Goal: Information Seeking & Learning: Learn about a topic

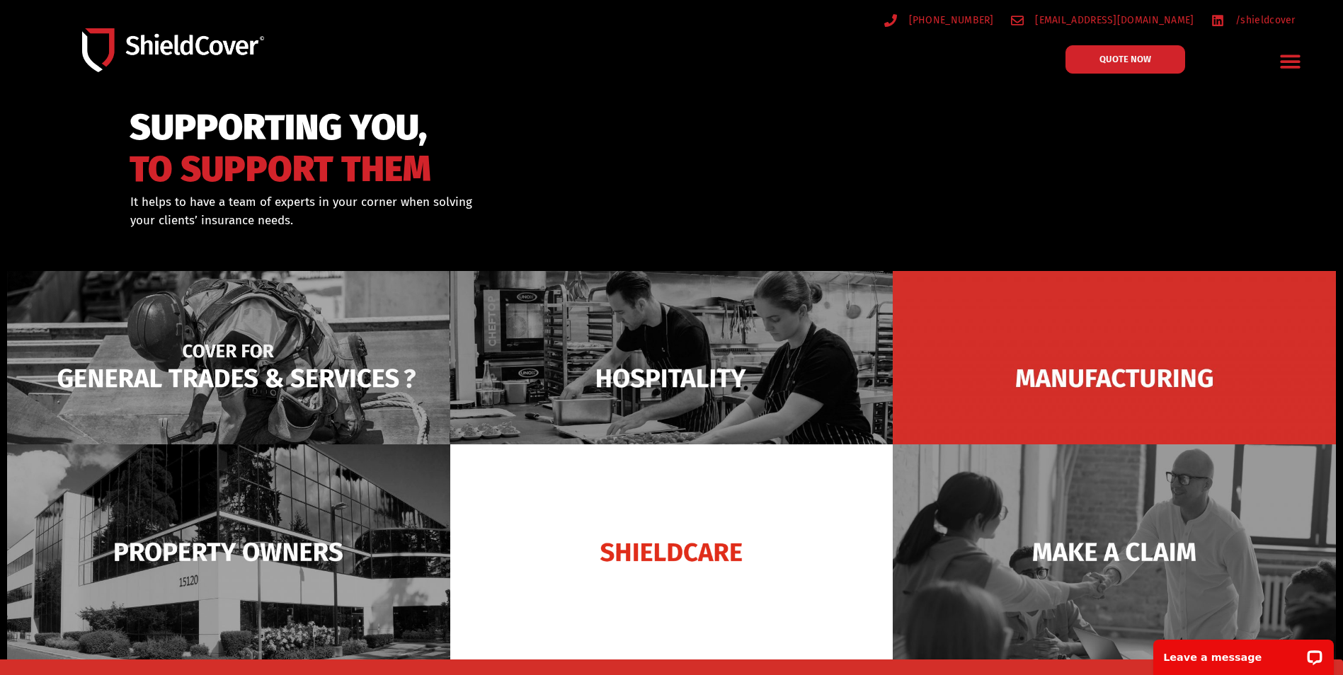
click at [310, 372] on img at bounding box center [228, 378] width 443 height 215
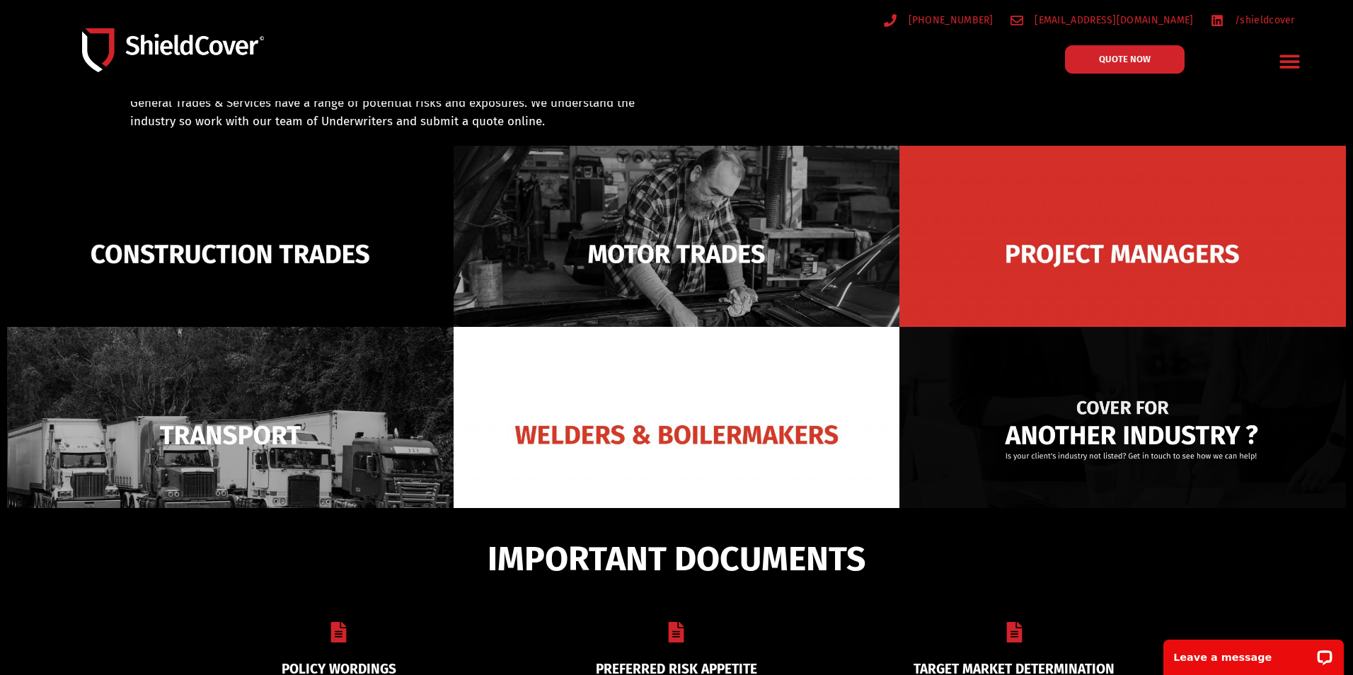
scroll to position [101, 0]
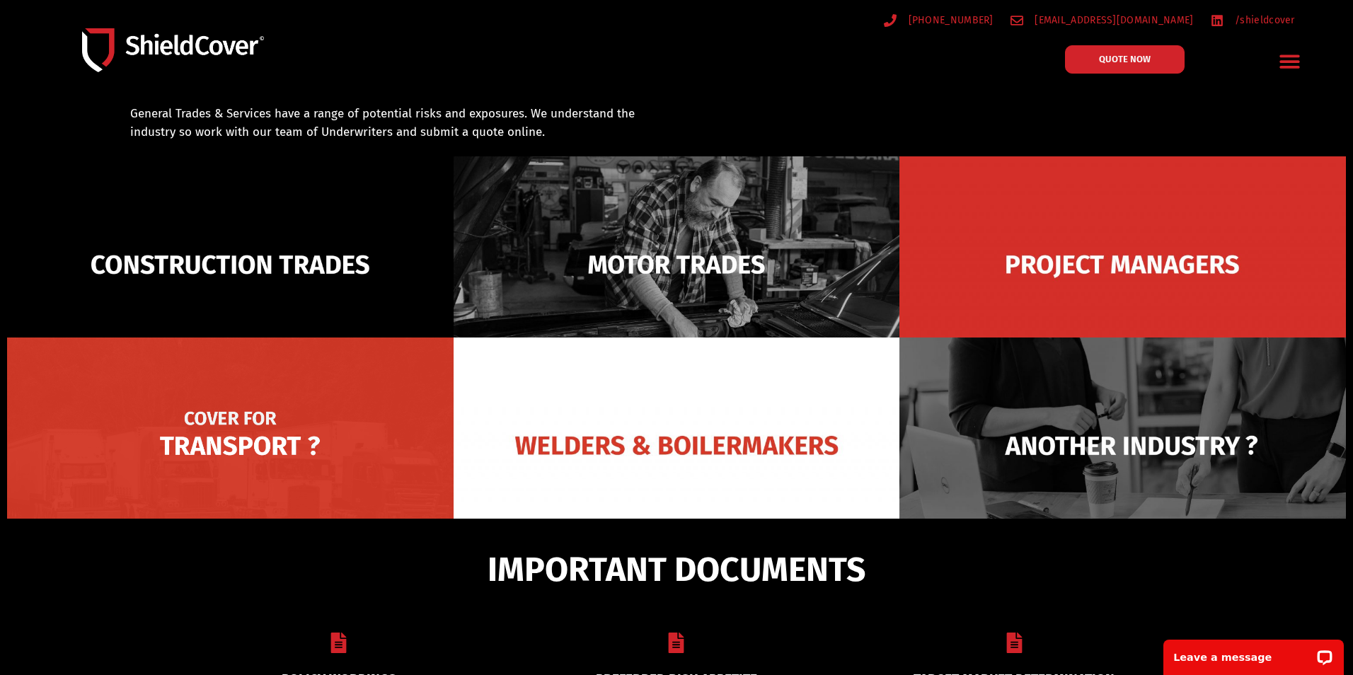
click at [261, 455] on img at bounding box center [230, 446] width 447 height 217
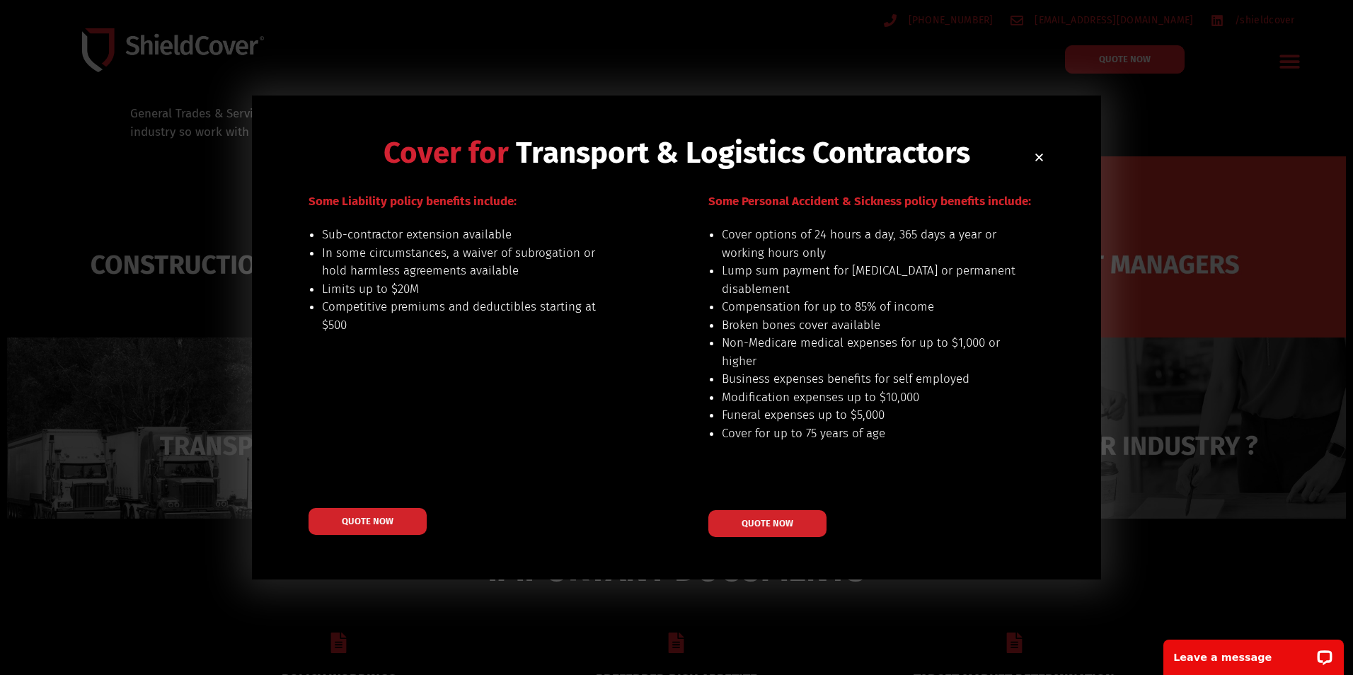
click at [1045, 161] on div "Cover for Transport & Logistics Contractors Our preferred risks include: genera…" at bounding box center [676, 338] width 849 height 484
click at [1043, 162] on icon "Close" at bounding box center [1039, 157] width 11 height 11
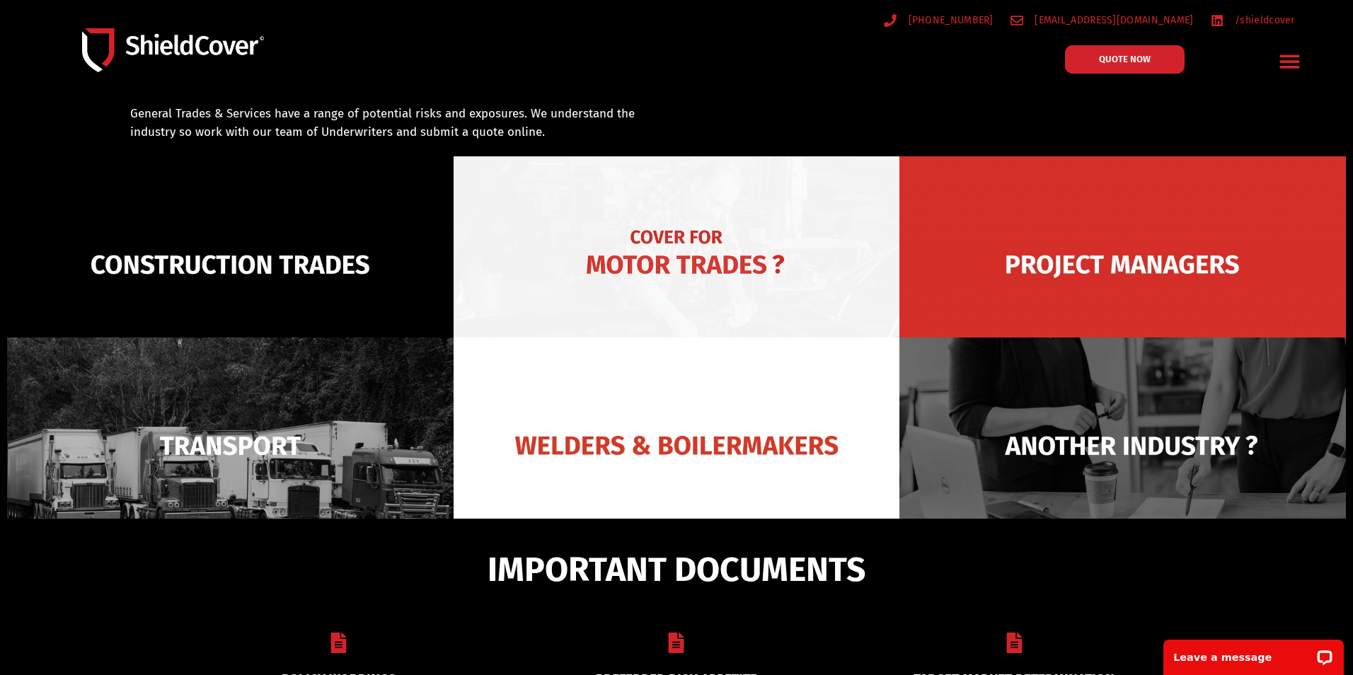
click at [740, 251] on img at bounding box center [677, 264] width 447 height 217
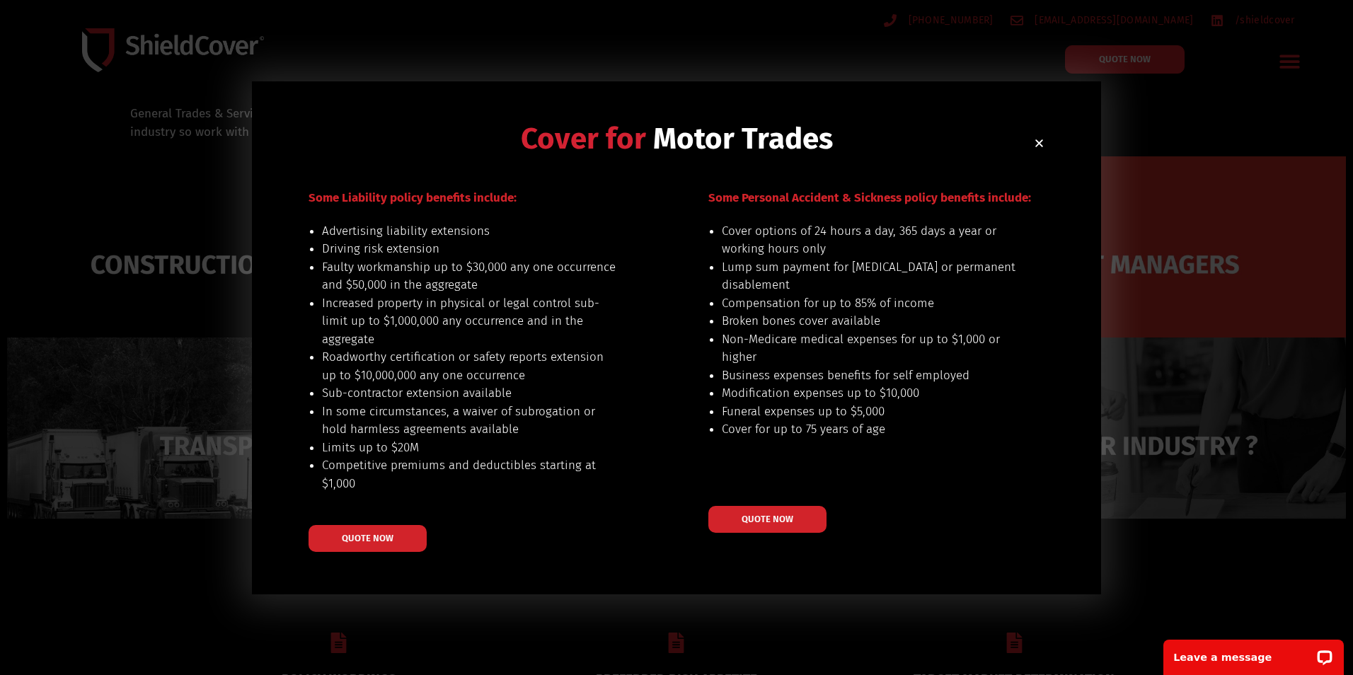
click at [1041, 142] on icon "Close" at bounding box center [1039, 143] width 11 height 11
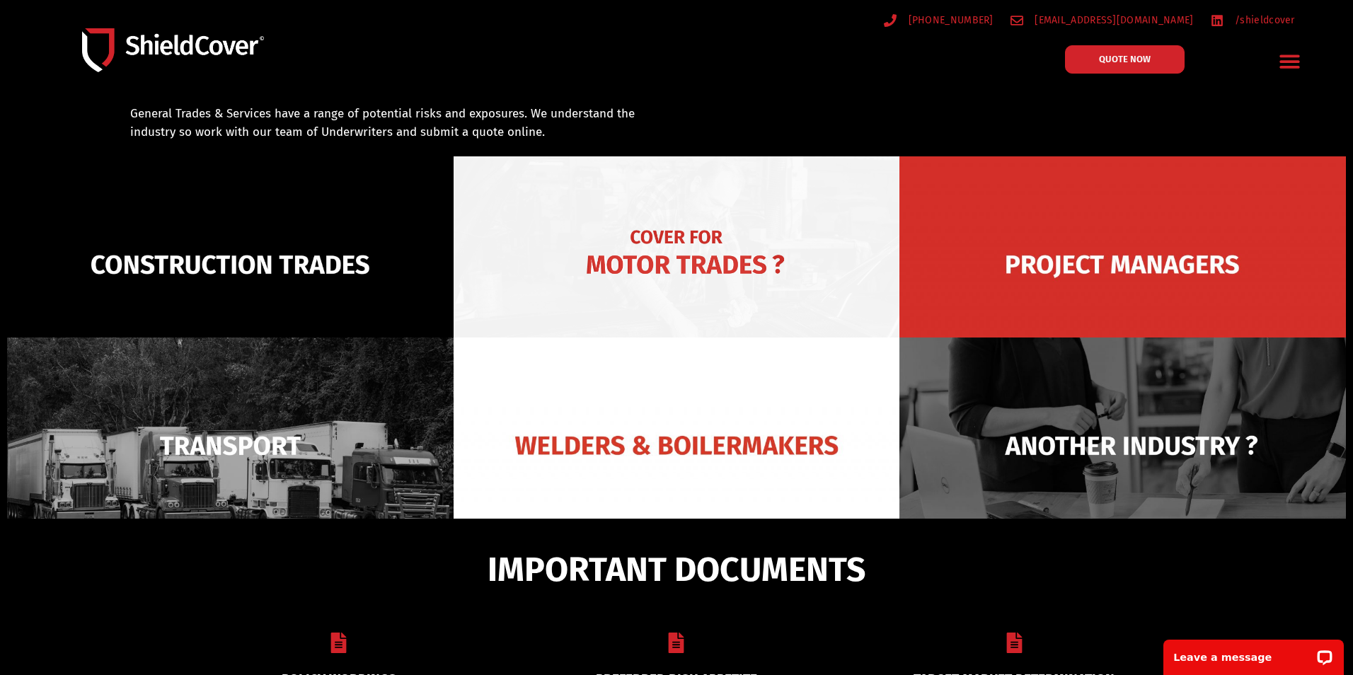
click at [585, 264] on img at bounding box center [677, 264] width 447 height 217
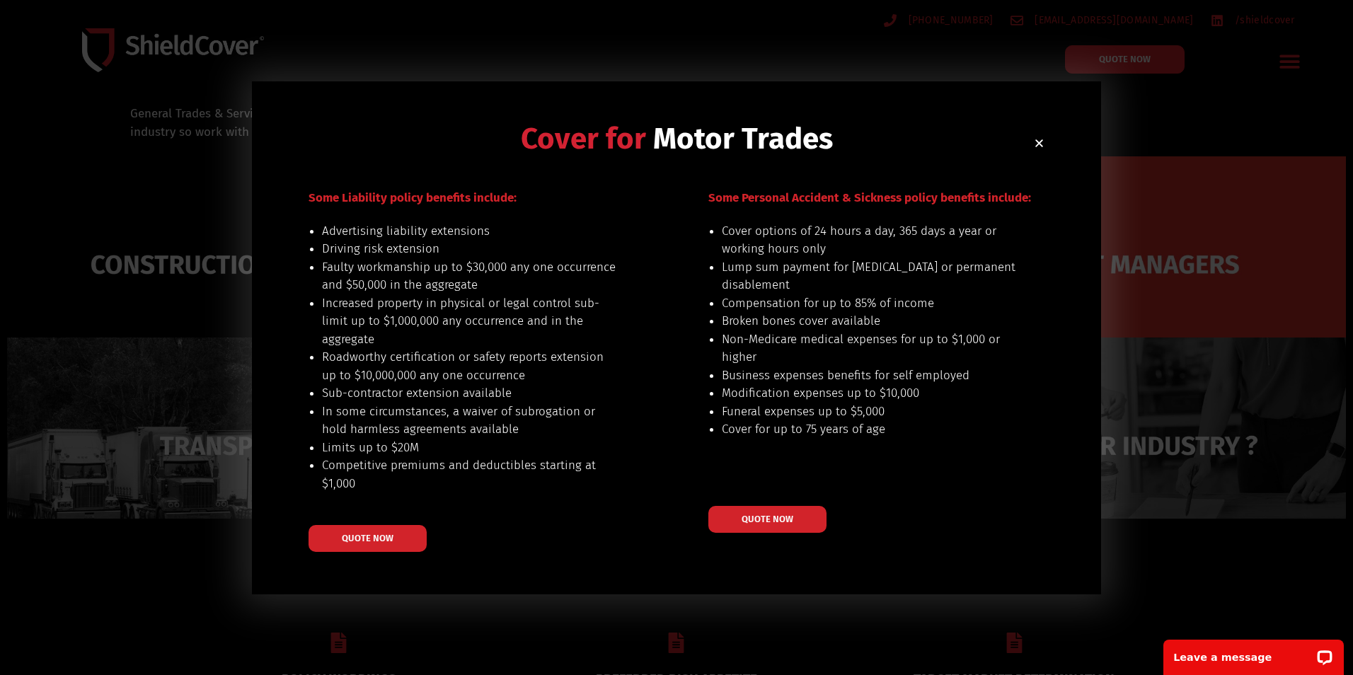
click at [1035, 139] on icon "Close" at bounding box center [1039, 143] width 11 height 11
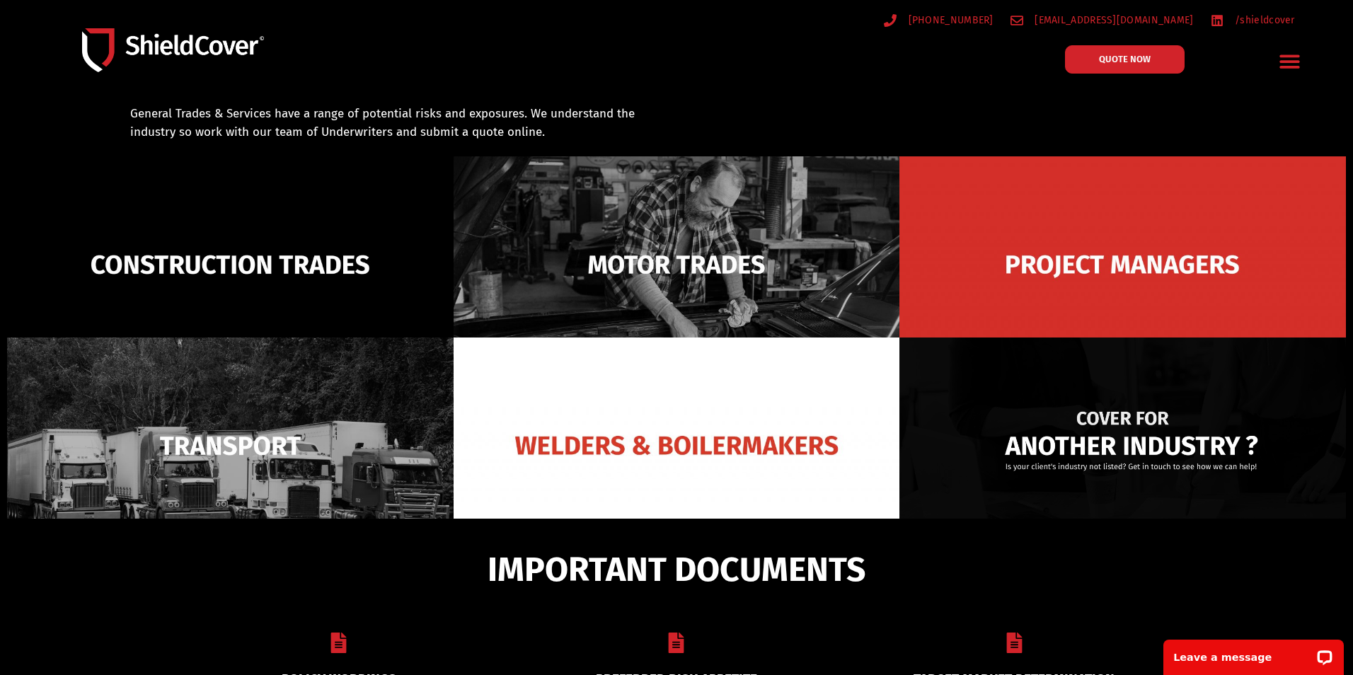
click at [1156, 429] on img at bounding box center [1123, 446] width 447 height 217
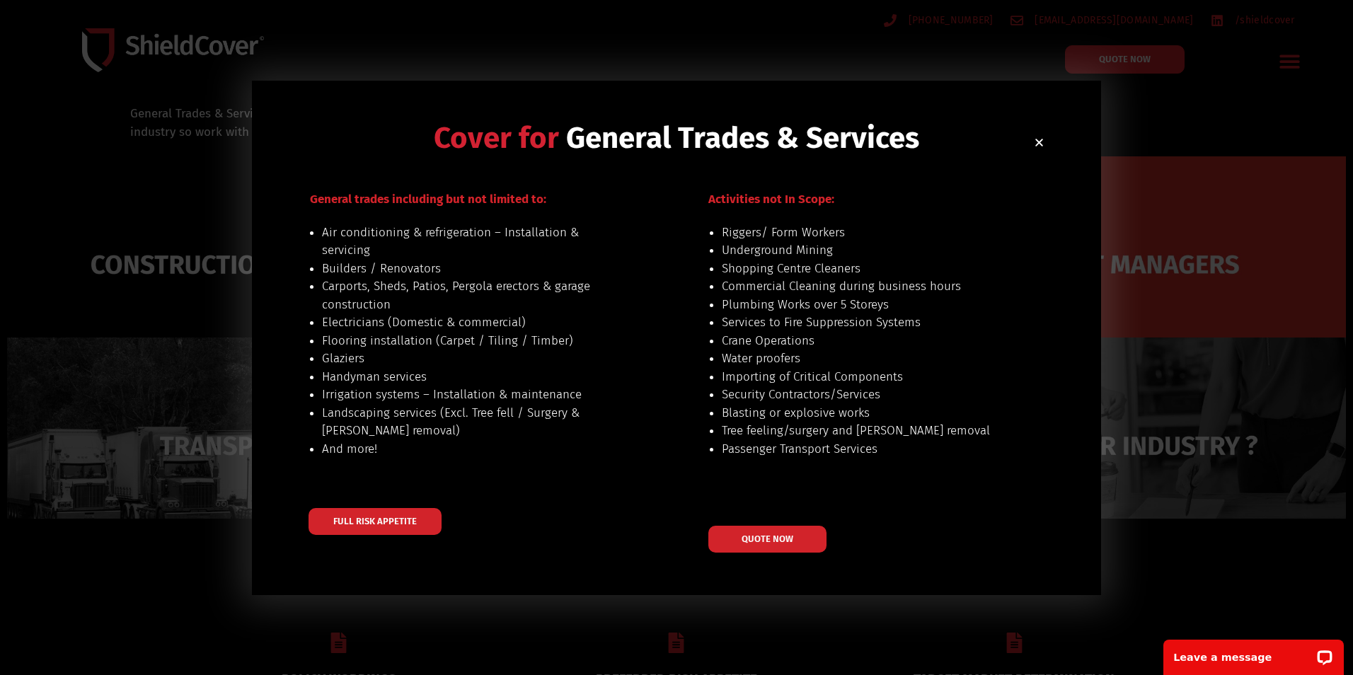
click at [1054, 147] on div "Cover for General Trades & Services General trades including but not limited to…" at bounding box center [676, 338] width 849 height 515
click at [1040, 140] on icon "Close" at bounding box center [1039, 142] width 11 height 11
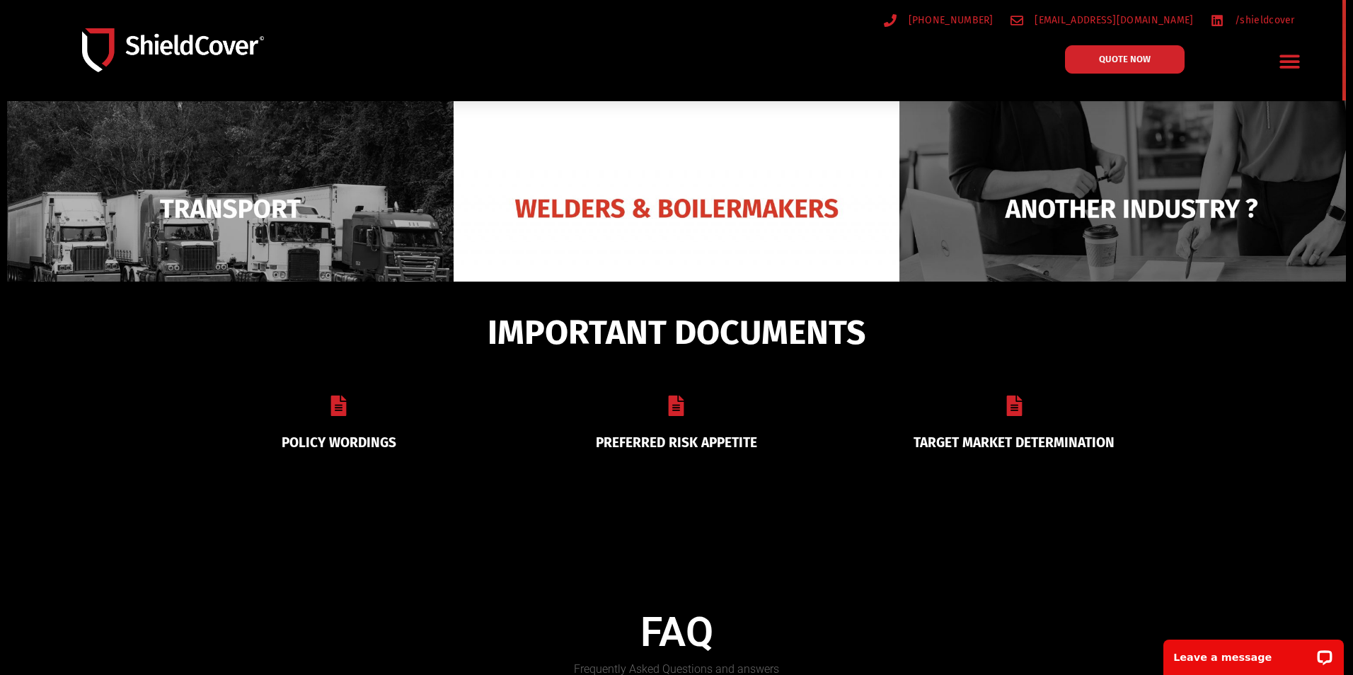
scroll to position [259, 0]
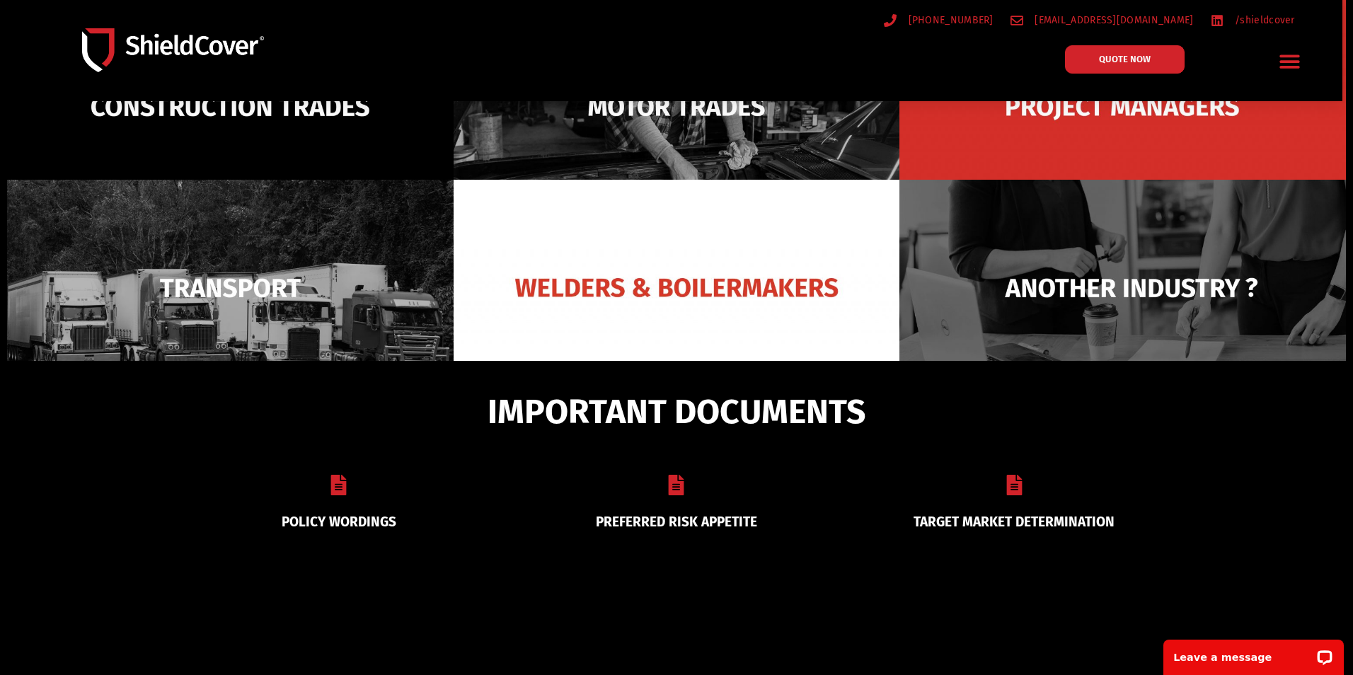
click at [670, 476] on icon at bounding box center [677, 485] width 16 height 21
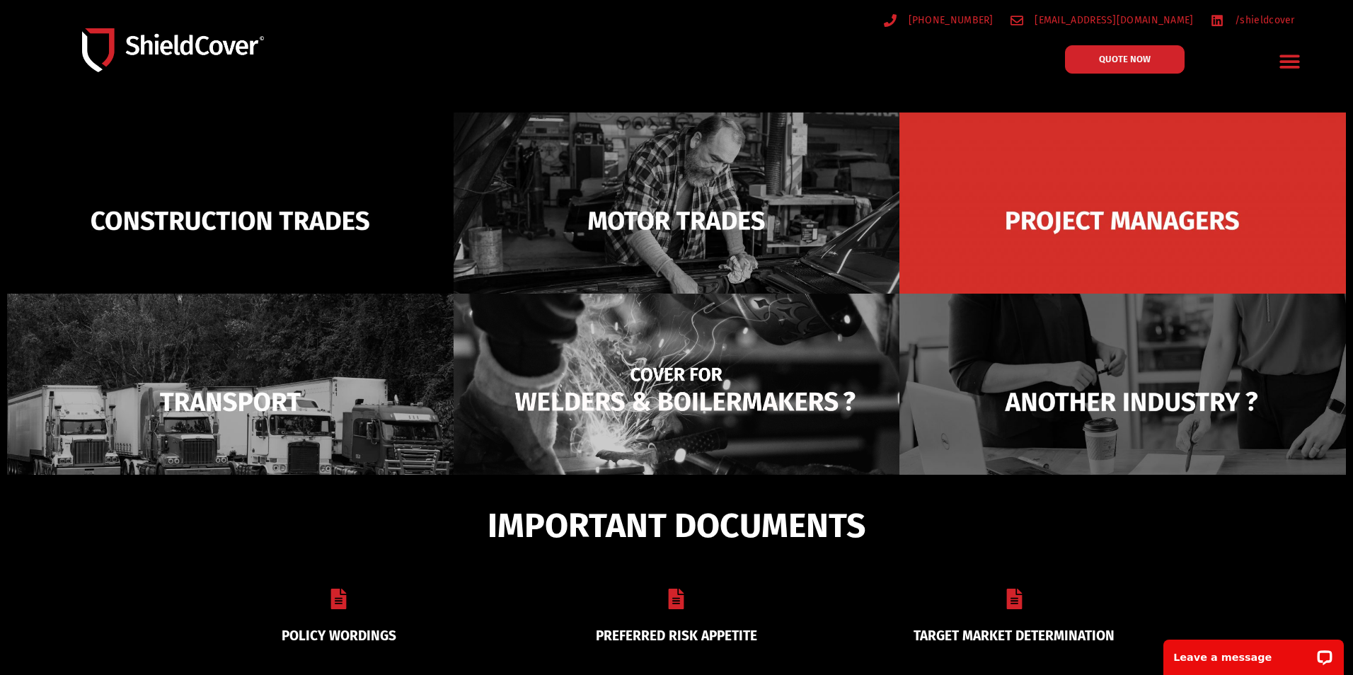
scroll to position [0, 0]
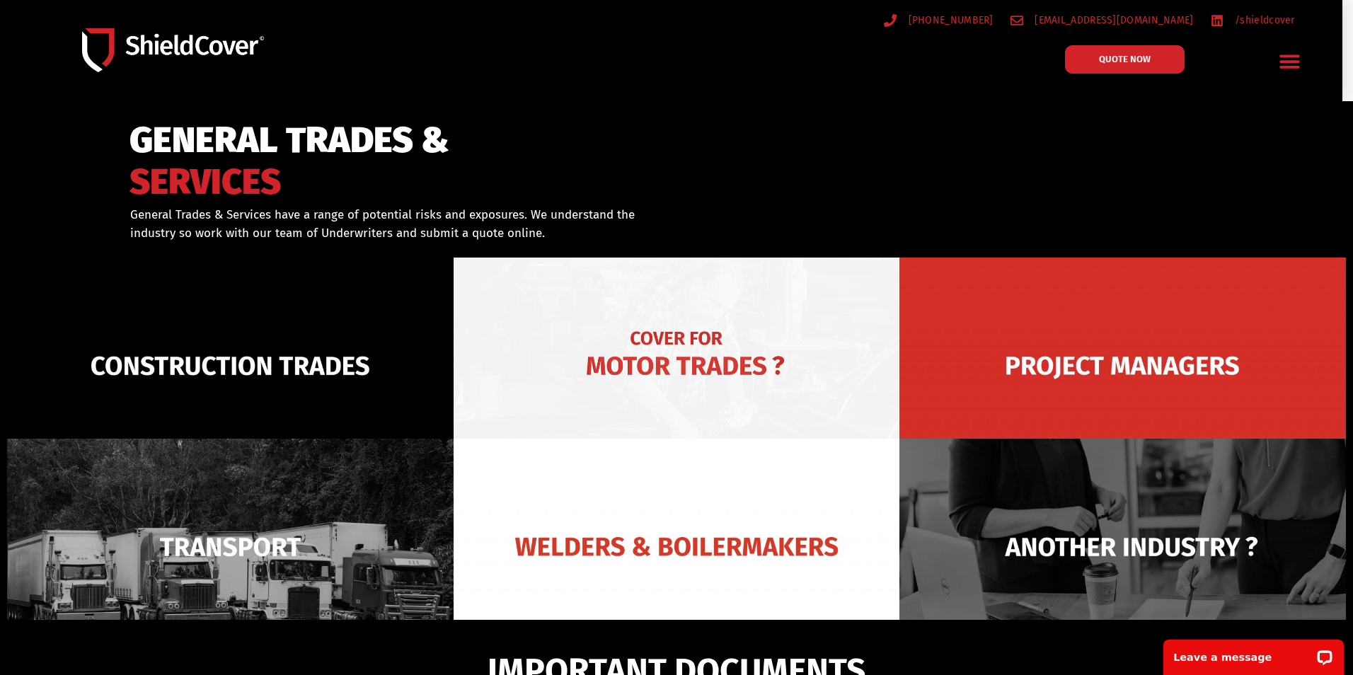
click at [713, 363] on img at bounding box center [677, 366] width 447 height 217
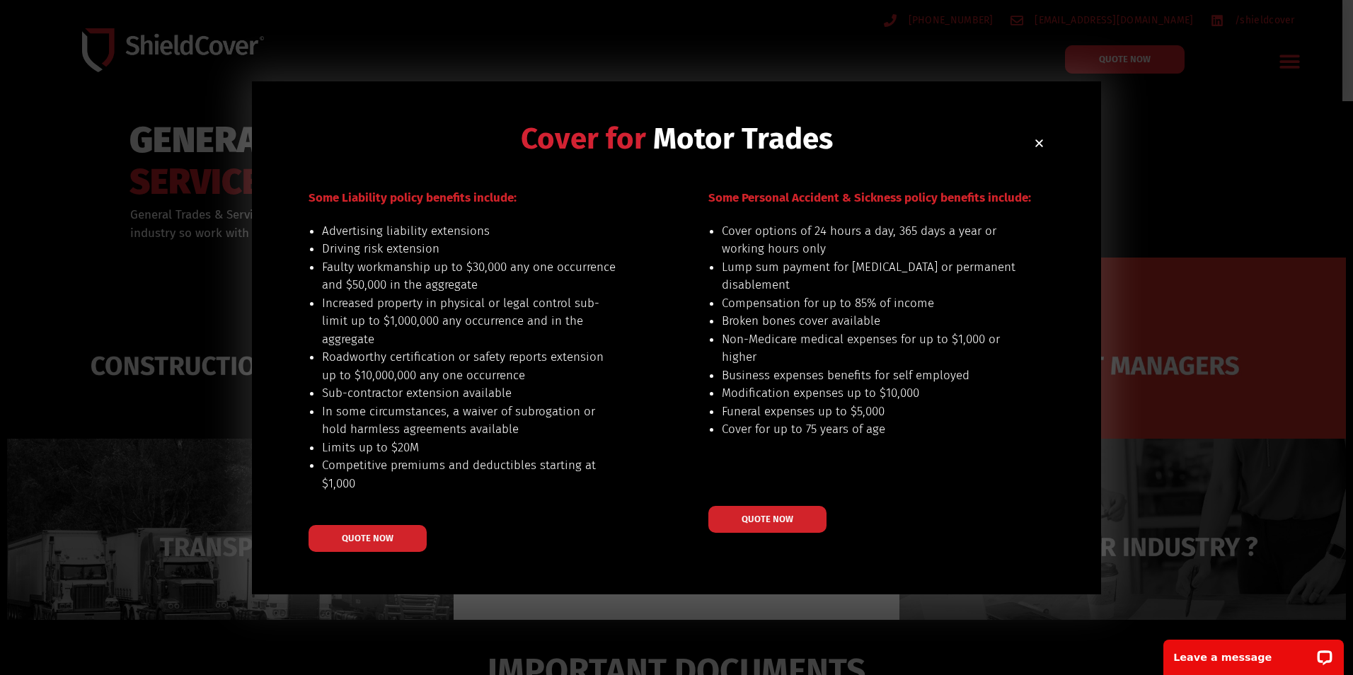
click at [1045, 145] on div "Cover for Motor Trades Some Liability policy benefits include: Advertising liab…" at bounding box center [676, 337] width 849 height 513
click at [1052, 138] on div "Cover for Motor Trades Some Liability policy benefits include: Advertising liab…" at bounding box center [676, 337] width 849 height 513
click at [1041, 144] on use "Close" at bounding box center [1039, 143] width 8 height 8
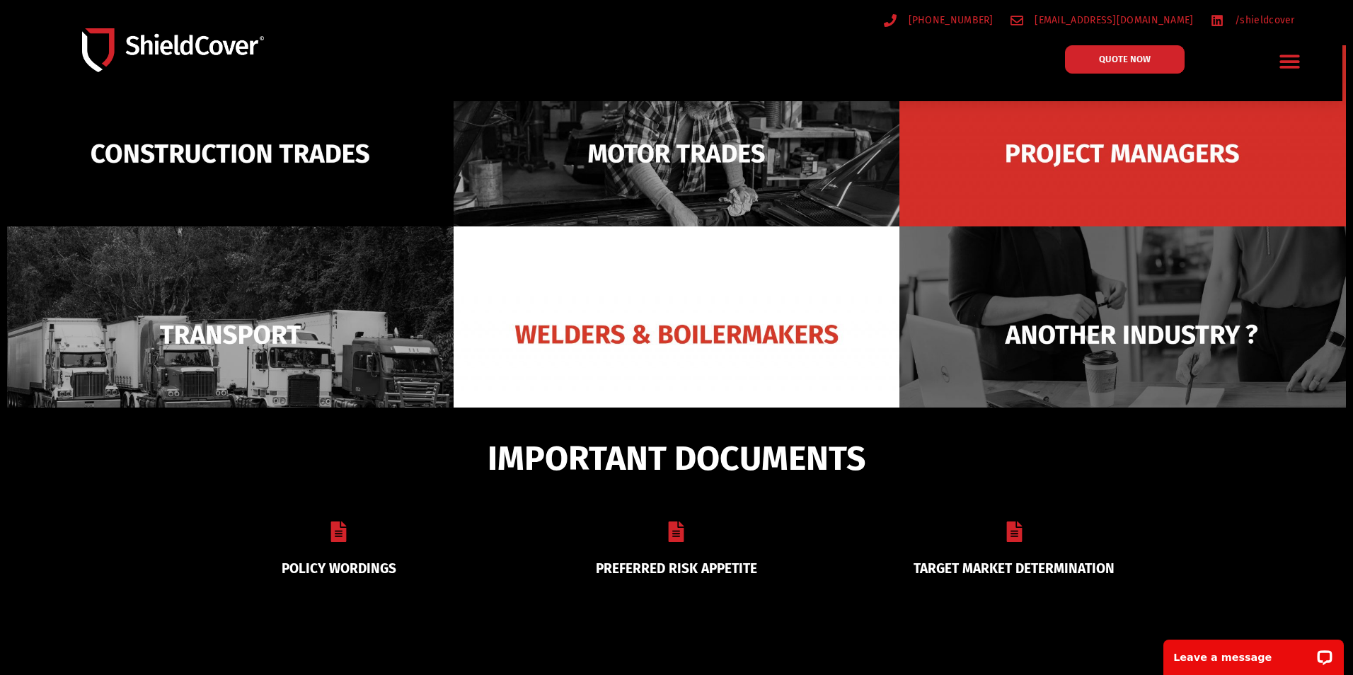
scroll to position [259, 0]
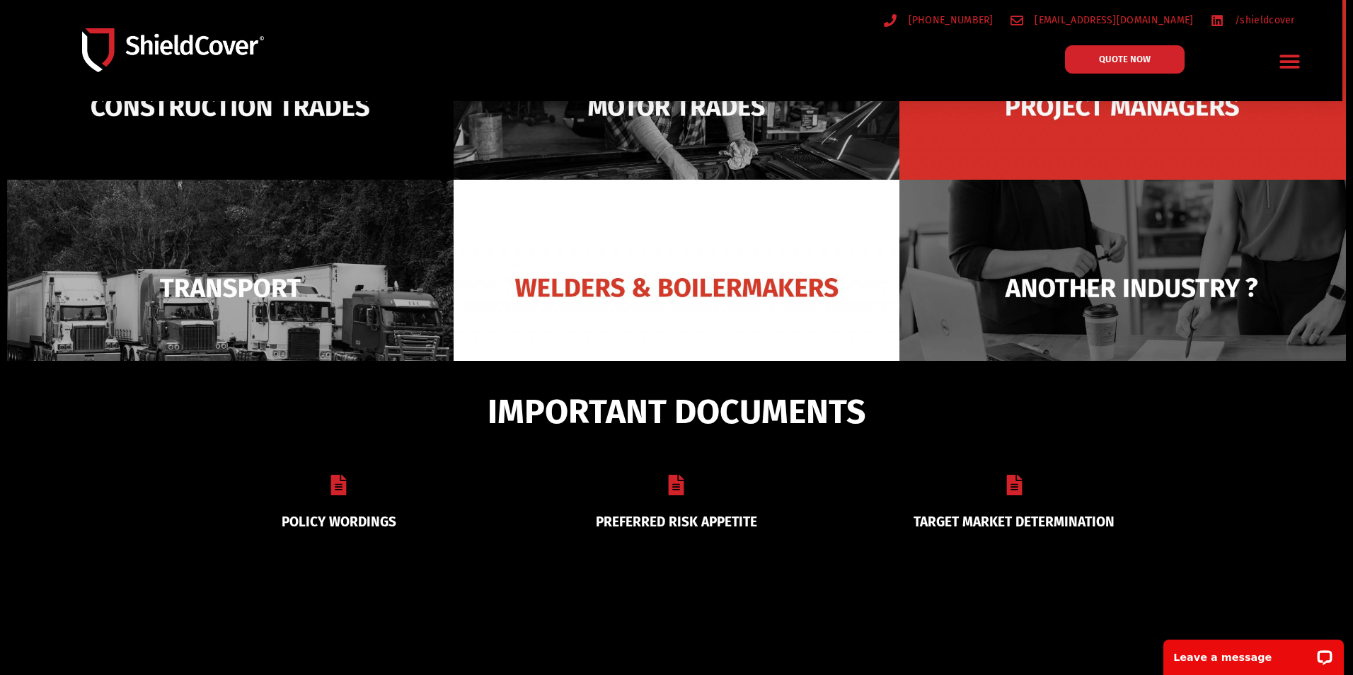
click at [682, 490] on div at bounding box center [676, 488] width 302 height 26
click at [672, 492] on div at bounding box center [676, 488] width 302 height 26
click at [680, 505] on div "PREFERRED RISK APPETITE" at bounding box center [676, 501] width 338 height 89
click at [677, 517] on link "PREFERRED RISK APPETITE" at bounding box center [676, 522] width 161 height 16
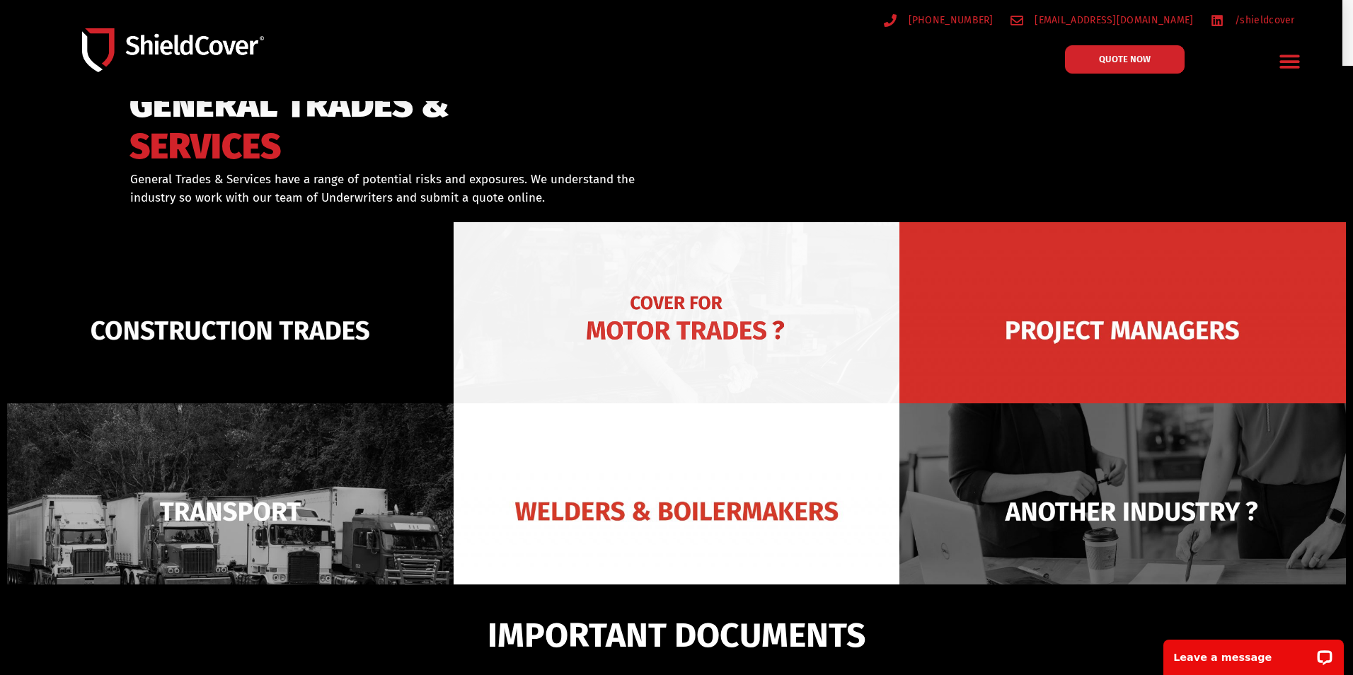
scroll to position [0, 0]
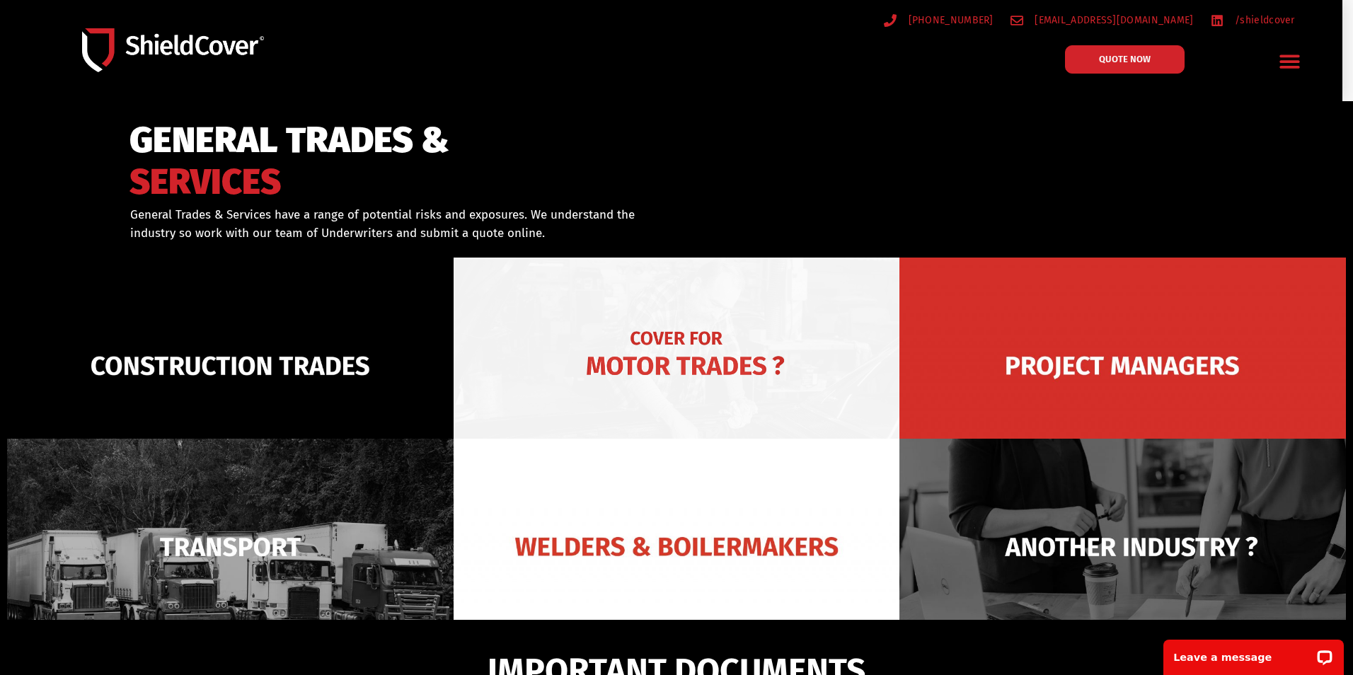
click at [700, 365] on img at bounding box center [677, 366] width 447 height 217
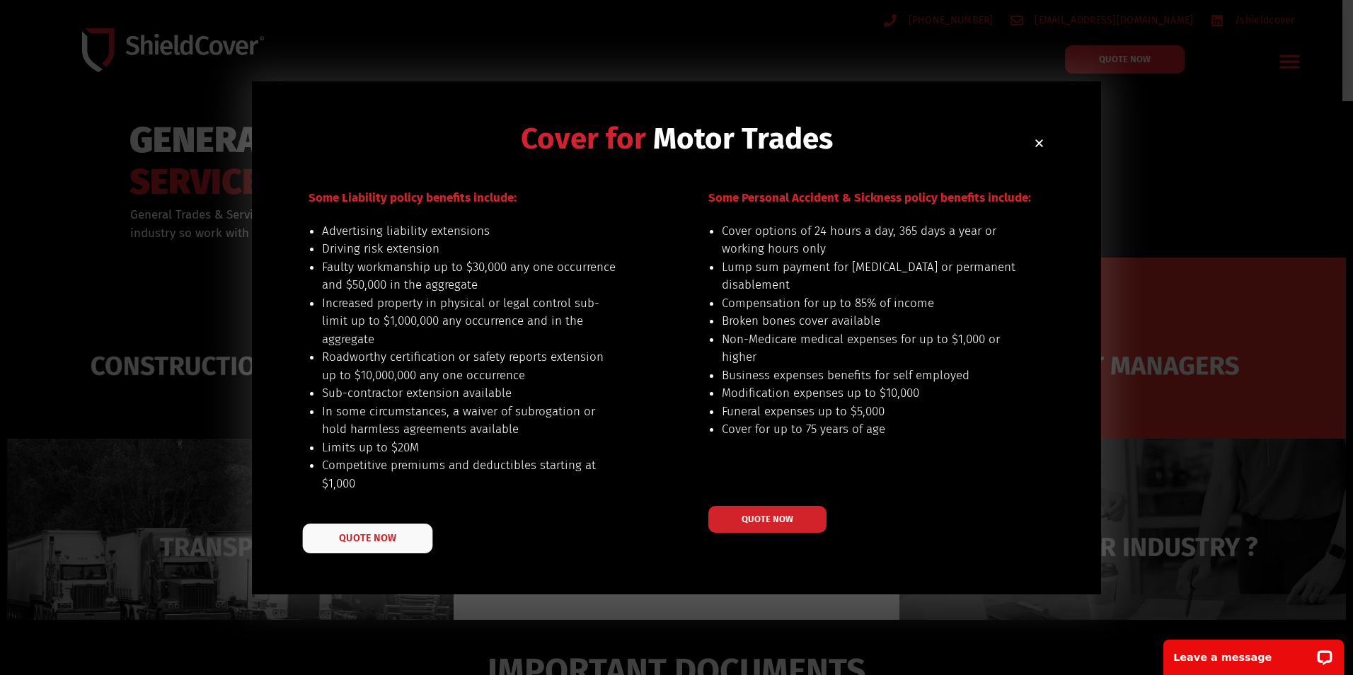
click at [399, 537] on link "QUOTE NOW" at bounding box center [368, 539] width 130 height 30
